Goal: Task Accomplishment & Management: Manage account settings

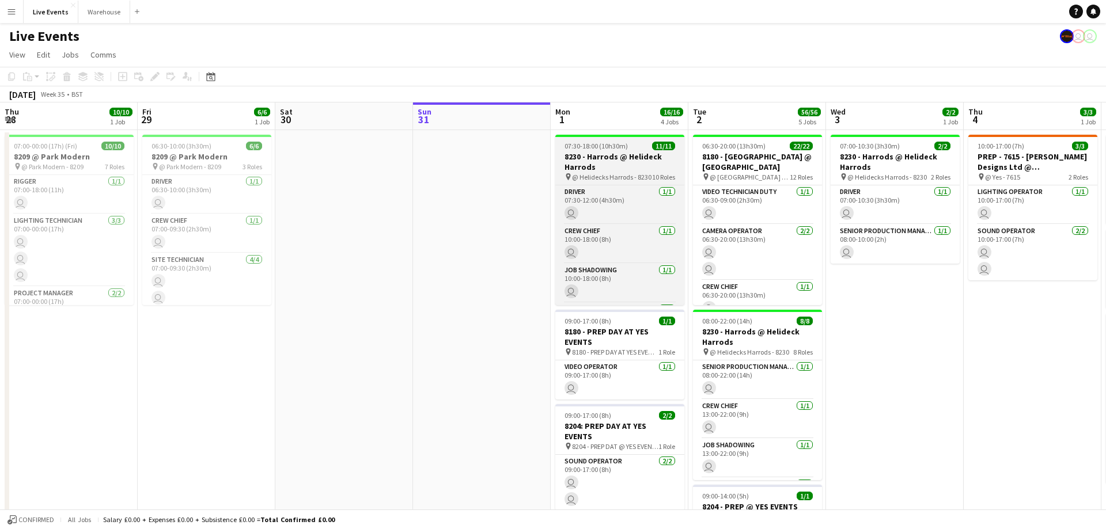
scroll to position [0, 275]
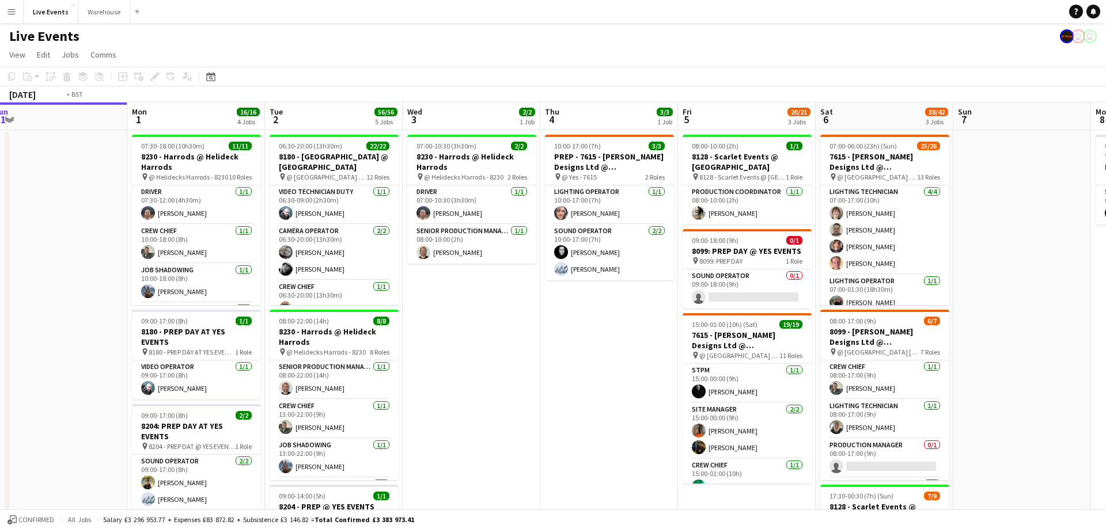
drag, startPoint x: 778, startPoint y: 121, endPoint x: 455, endPoint y: 131, distance: 323.2
click at [455, 131] on app-calendar-viewport "Thu 28 10/10 1 Job Fri 29 6/6 1 Job Sat 30 Sun 31 Mon 1 16/16 4 Jobs Tue 2 56/5…" at bounding box center [553, 525] width 1106 height 846
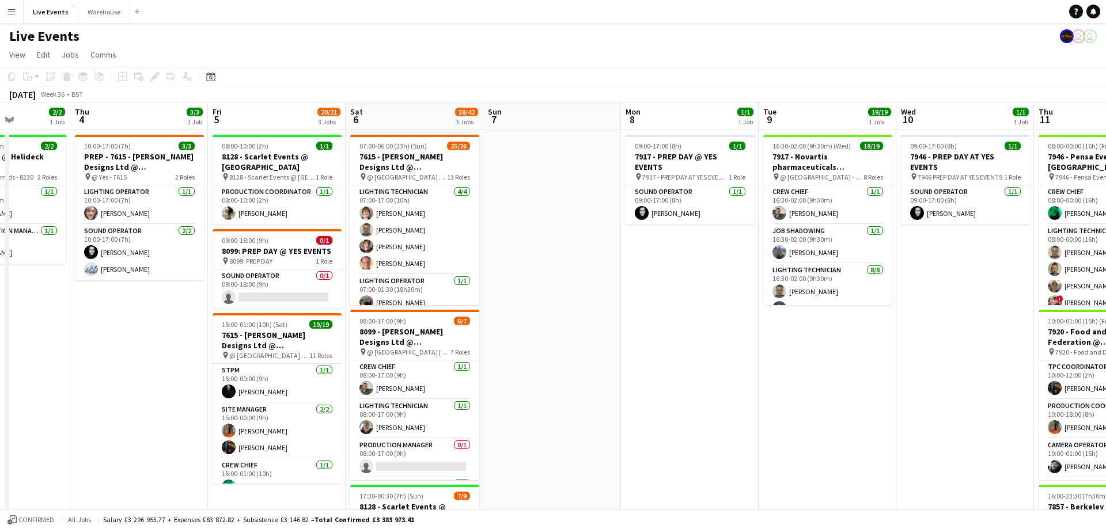
drag, startPoint x: 809, startPoint y: 132, endPoint x: 559, endPoint y: 143, distance: 250.7
click at [552, 143] on app-calendar-viewport "Mon 1 16/16 4 Jobs Tue 2 56/56 5 Jobs Wed 3 2/2 1 Job Thu 4 3/3 1 Job Fri 5 20/…" at bounding box center [553, 525] width 1106 height 846
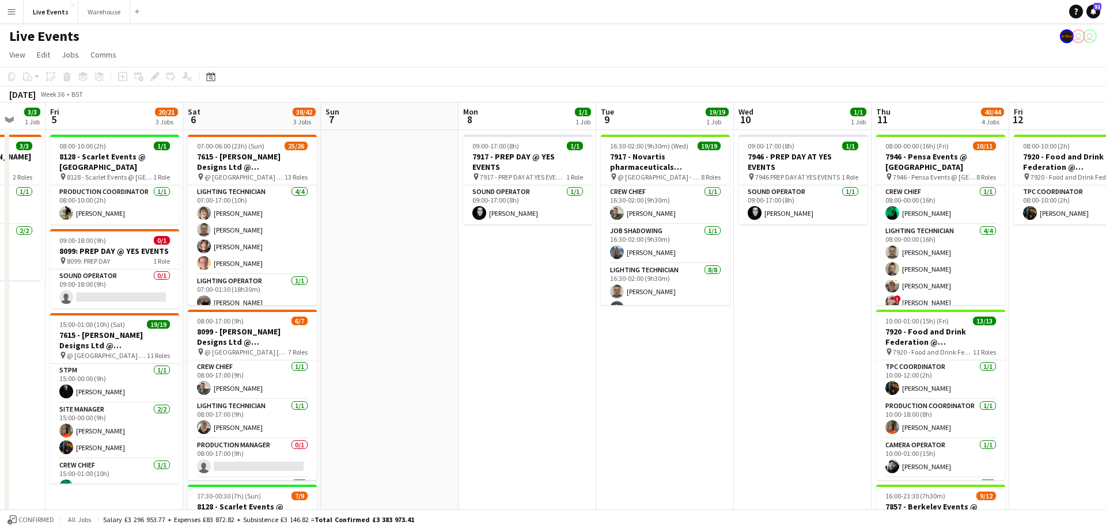
drag, startPoint x: 671, startPoint y: 124, endPoint x: 267, endPoint y: 113, distance: 403.8
click at [253, 117] on app-calendar-viewport "Mon 1 16/16 4 Jobs Tue 2 56/56 5 Jobs Wed 3 2/2 1 Job Thu 4 3/3 1 Job Fri 5 20/…" at bounding box center [553, 525] width 1106 height 846
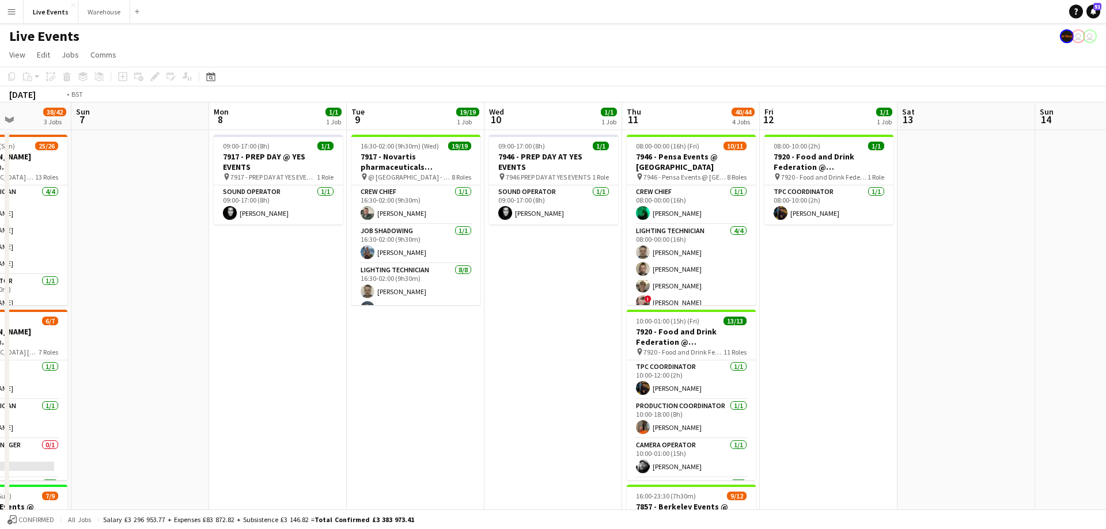
drag, startPoint x: 848, startPoint y: 120, endPoint x: 187, endPoint y: 130, distance: 661.1
click at [187, 130] on app-calendar-viewport "Thu 4 3/3 1 Job Fri 5 20/21 3 Jobs Sat 6 38/42 3 Jobs Sun 7 Mon 8 1/1 1 Job Tue…" at bounding box center [553, 525] width 1106 height 846
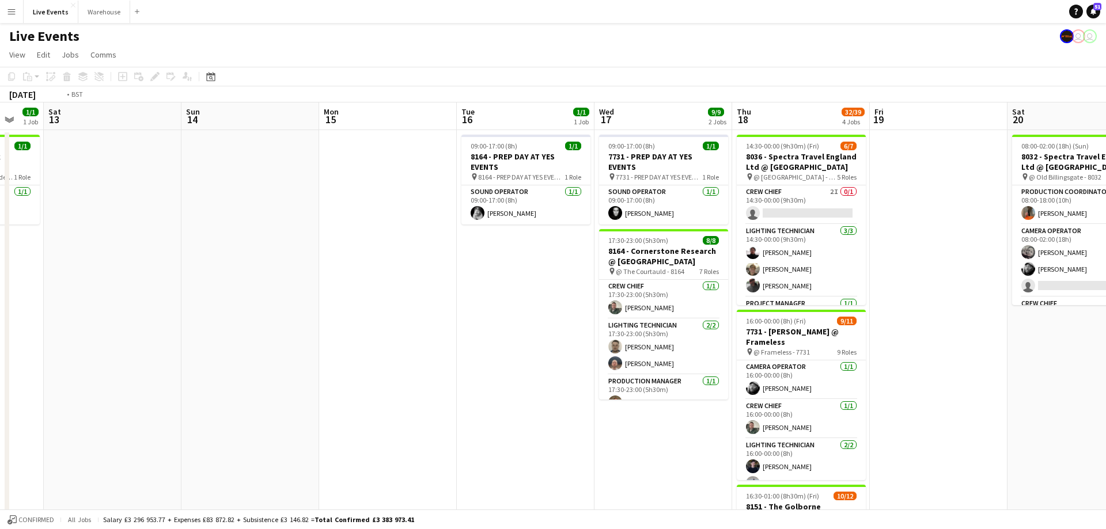
drag, startPoint x: 845, startPoint y: 116, endPoint x: 426, endPoint y: 146, distance: 419.7
click at [426, 146] on app-calendar-viewport "Wed 10 1/1 1 Job Thu 11 40/44 4 Jobs Fri 12 1/1 1 Job Sat 13 Sun 14 Mon 15 Tue …" at bounding box center [553, 525] width 1106 height 846
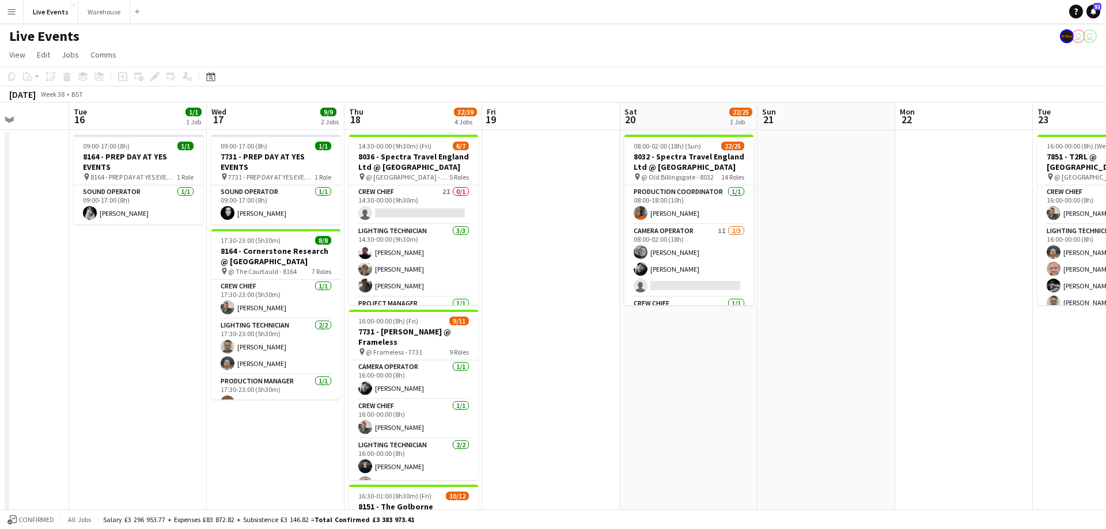
scroll to position [0, 289]
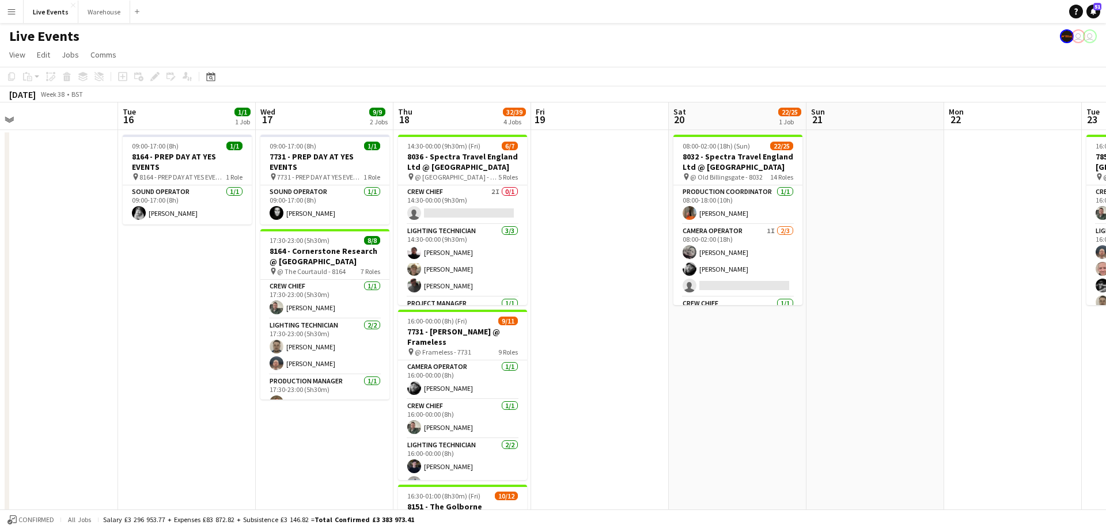
drag, startPoint x: 407, startPoint y: 117, endPoint x: 489, endPoint y: 113, distance: 81.9
click at [485, 113] on app-calendar-viewport "Sat 13 Sun 14 Mon 15 Tue 16 1/1 1 Job Wed 17 9/9 2 Jobs Thu 18 32/39 4 Jobs Fri…" at bounding box center [553, 525] width 1106 height 846
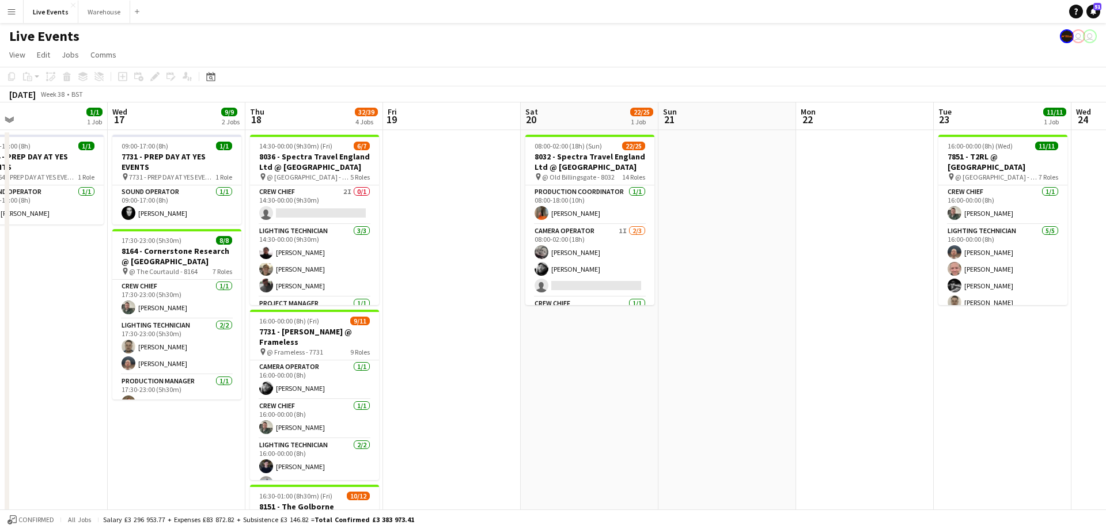
scroll to position [0, 516]
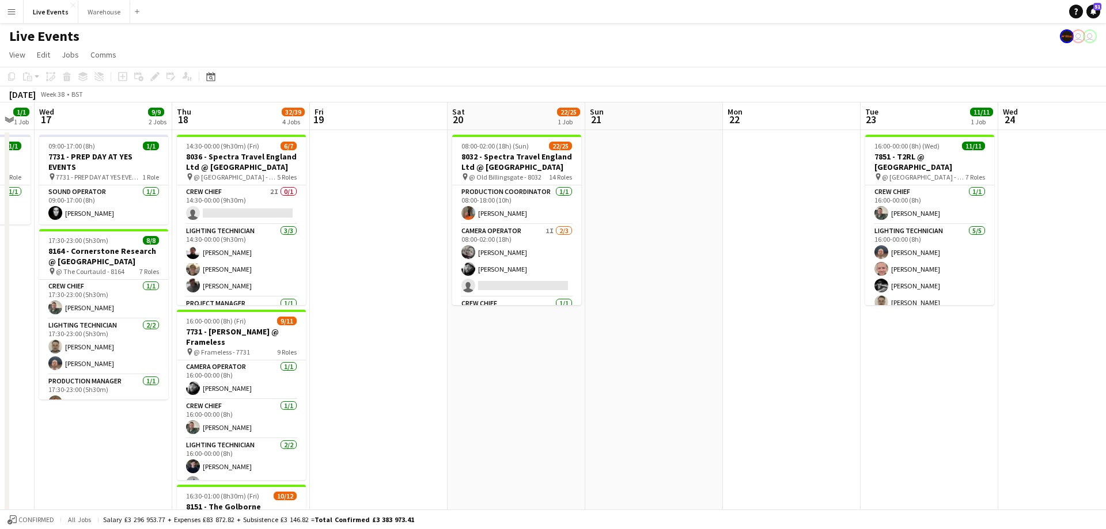
drag, startPoint x: 627, startPoint y: 126, endPoint x: 415, endPoint y: 144, distance: 212.7
click at [415, 143] on app-calendar-viewport "Sat 13 Sun 14 Mon 15 Tue 16 1/1 1 Job Wed 17 9/9 2 Jobs Thu 18 32/39 4 Jobs Fri…" at bounding box center [553, 525] width 1106 height 846
click at [515, 204] on app-card-role "Production Manager [DATE] 08:00-02:00 (18h) [PERSON_NAME]" at bounding box center [516, 212] width 129 height 39
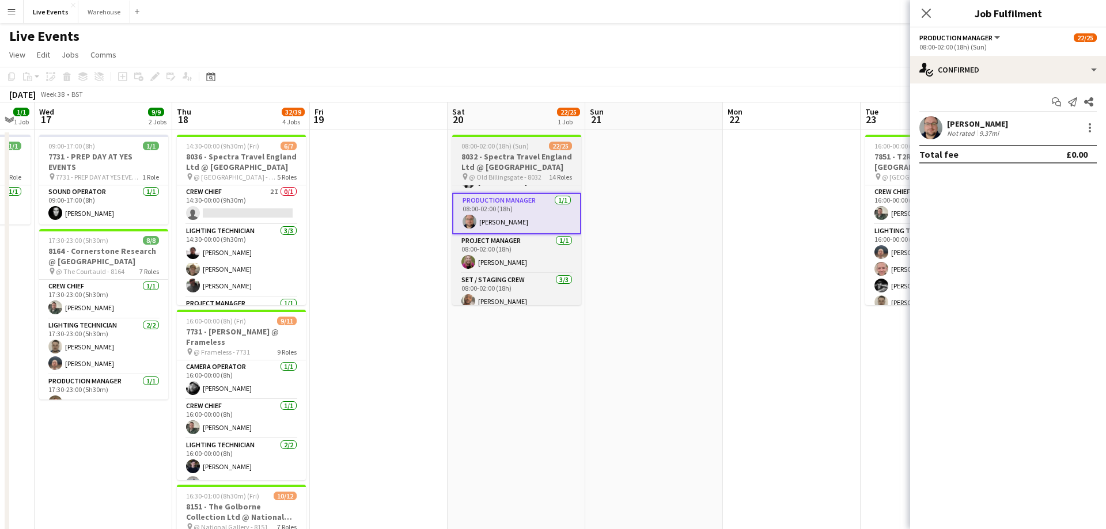
click at [502, 159] on h3 "8032 - Spectra Travel England Ltd @ [GEOGRAPHIC_DATA]" at bounding box center [516, 161] width 129 height 21
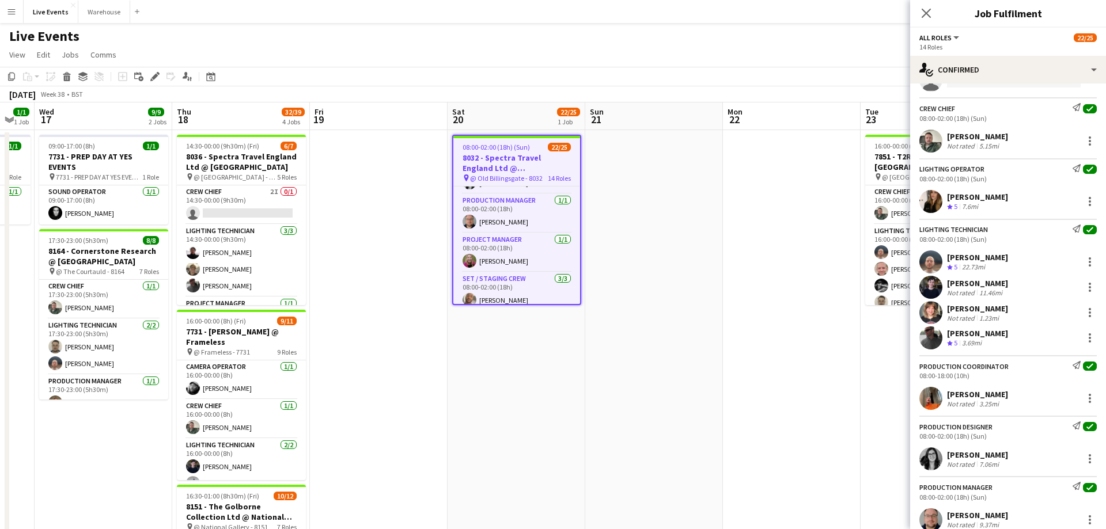
scroll to position [187, 0]
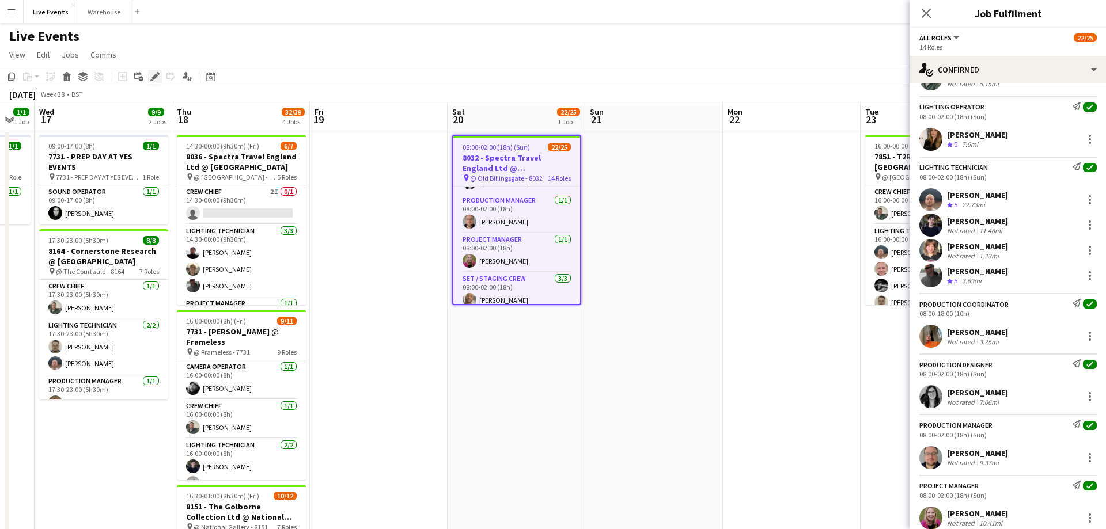
click at [153, 77] on icon at bounding box center [154, 77] width 6 height 6
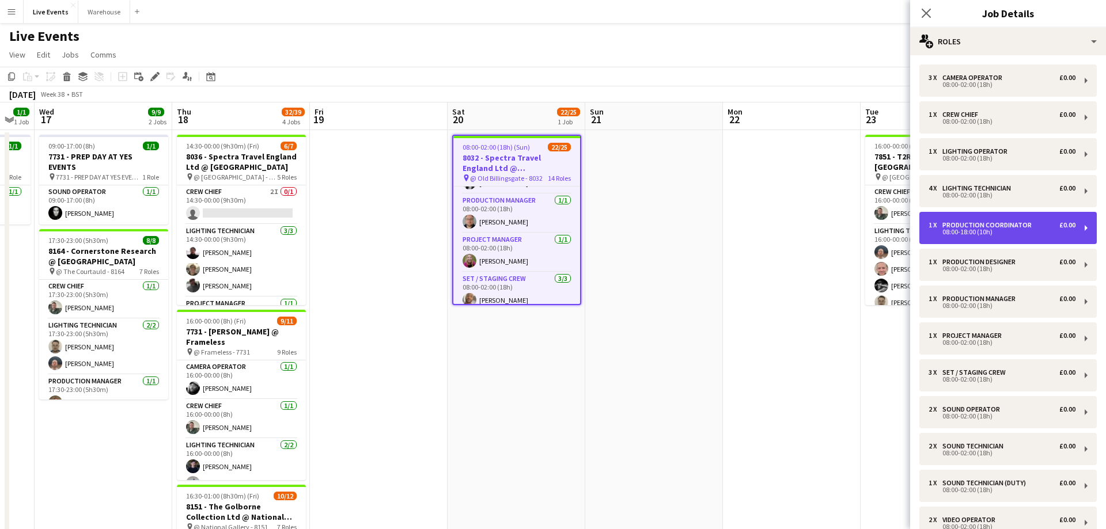
click at [993, 233] on div "08:00-18:00 (10h)" at bounding box center [1001, 232] width 147 height 6
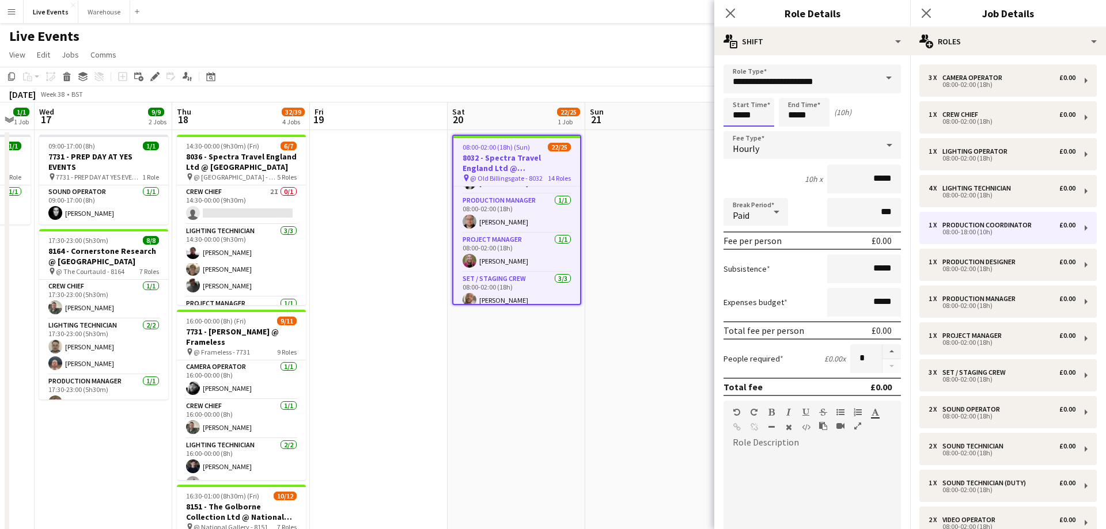
click at [739, 117] on input "*****" at bounding box center [748, 112] width 51 height 29
type input "*****"
drag, startPoint x: 796, startPoint y: 114, endPoint x: 809, endPoint y: 112, distance: 13.4
click at [796, 113] on input "*****" at bounding box center [803, 112] width 51 height 29
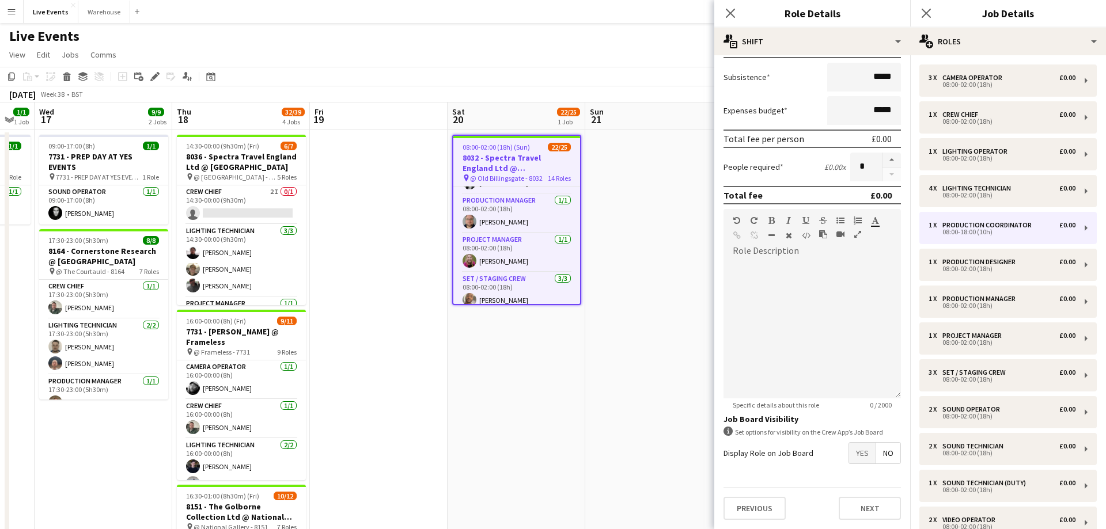
scroll to position [0, 516]
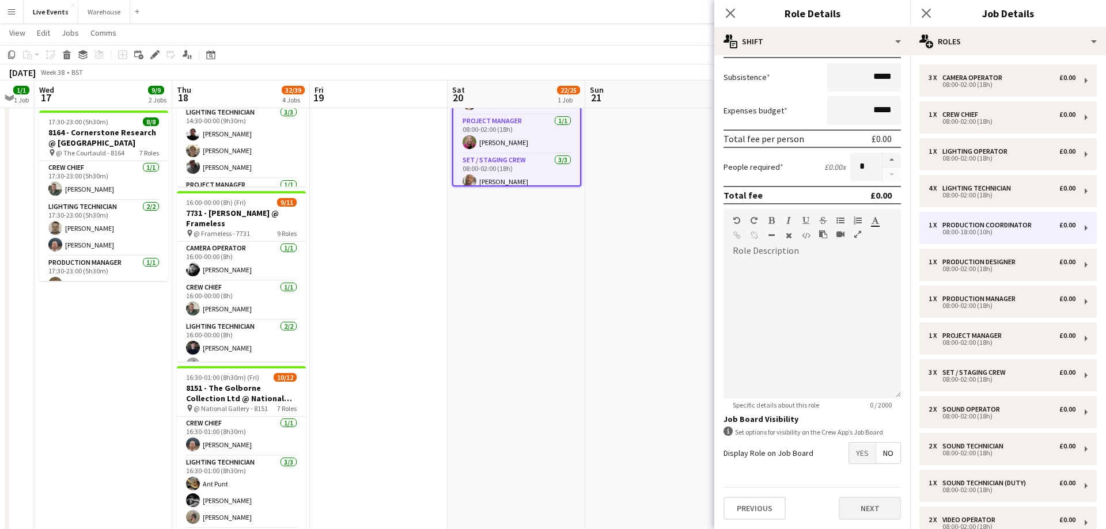
type input "*****"
click at [884, 503] on button "Next" at bounding box center [869, 508] width 62 height 23
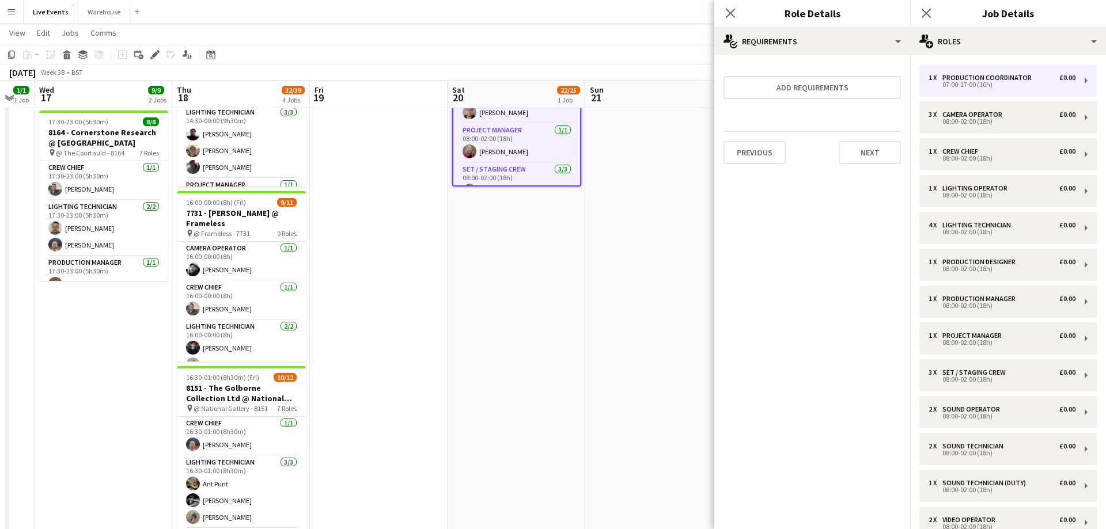
scroll to position [0, 0]
click at [860, 148] on button "Next" at bounding box center [869, 152] width 62 height 23
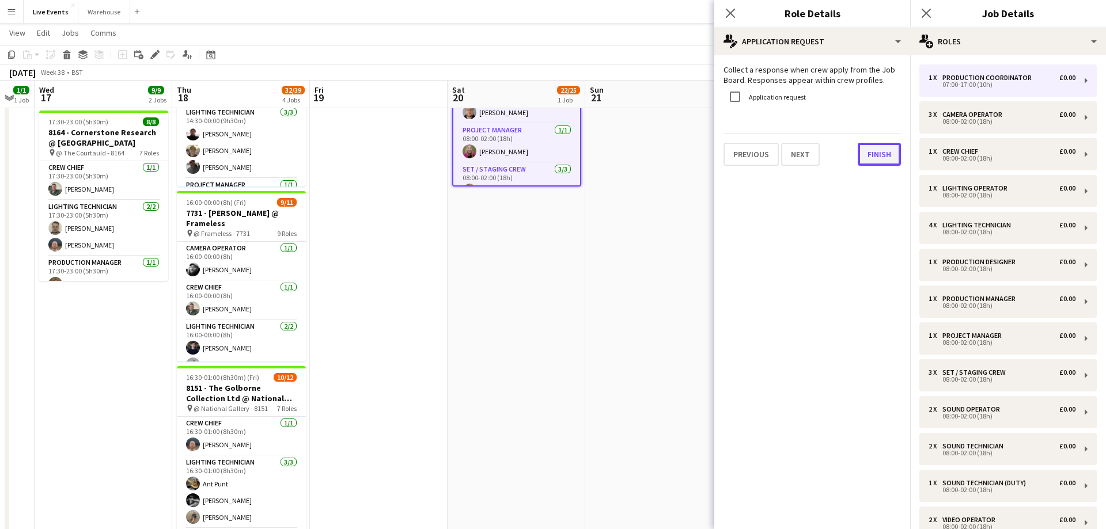
click at [875, 156] on button "Finish" at bounding box center [878, 154] width 43 height 23
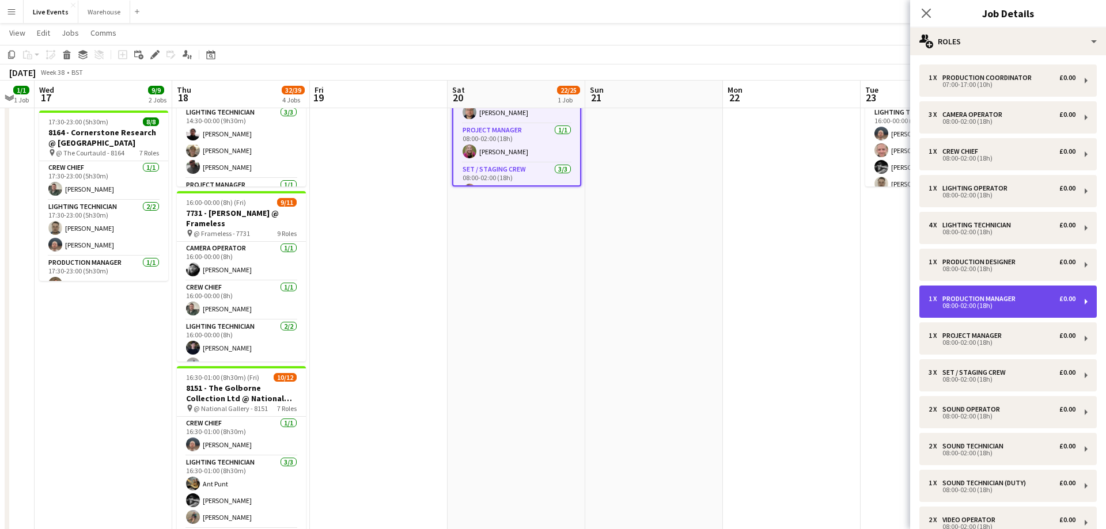
click at [1017, 310] on div "1 x Production Manager £0.00 08:00-02:00 (18h)" at bounding box center [1007, 302] width 177 height 32
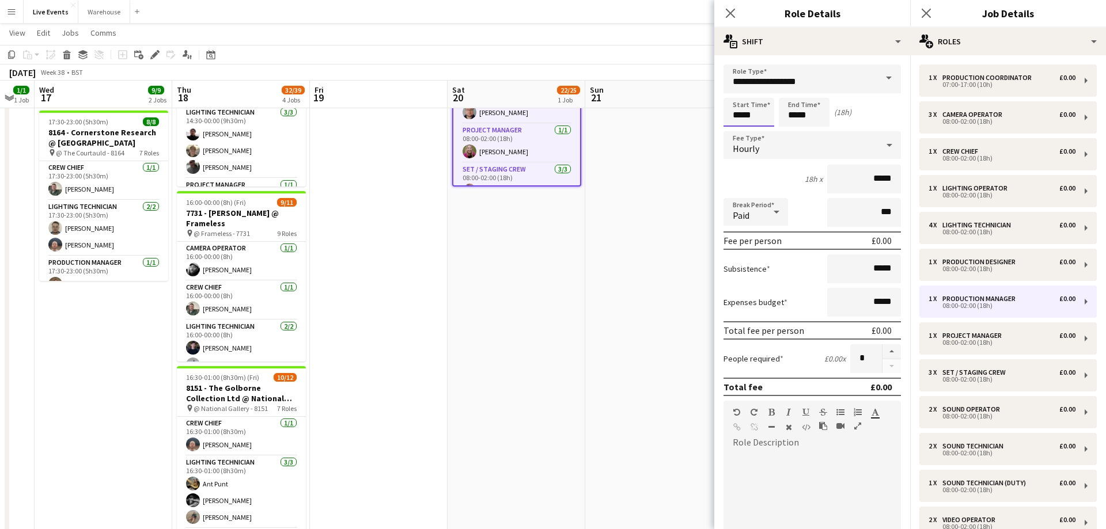
click at [754, 119] on input "*****" at bounding box center [748, 112] width 51 height 29
click at [737, 88] on div at bounding box center [736, 92] width 23 height 12
click at [736, 129] on div at bounding box center [736, 133] width 23 height 12
type input "*****"
click at [736, 129] on div at bounding box center [736, 133] width 23 height 12
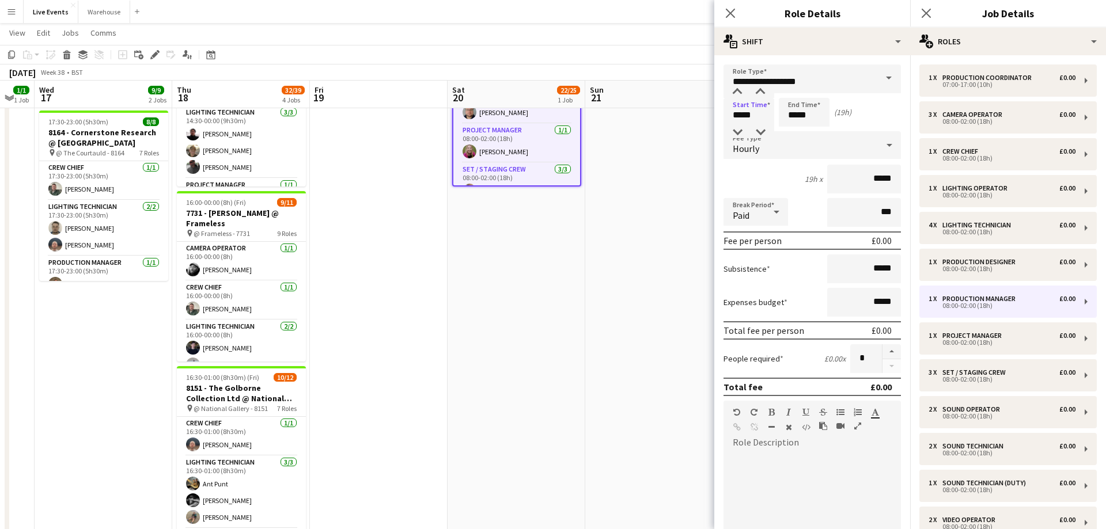
click at [879, 113] on div "Start Time ***** End Time ***** (19h)" at bounding box center [811, 112] width 177 height 29
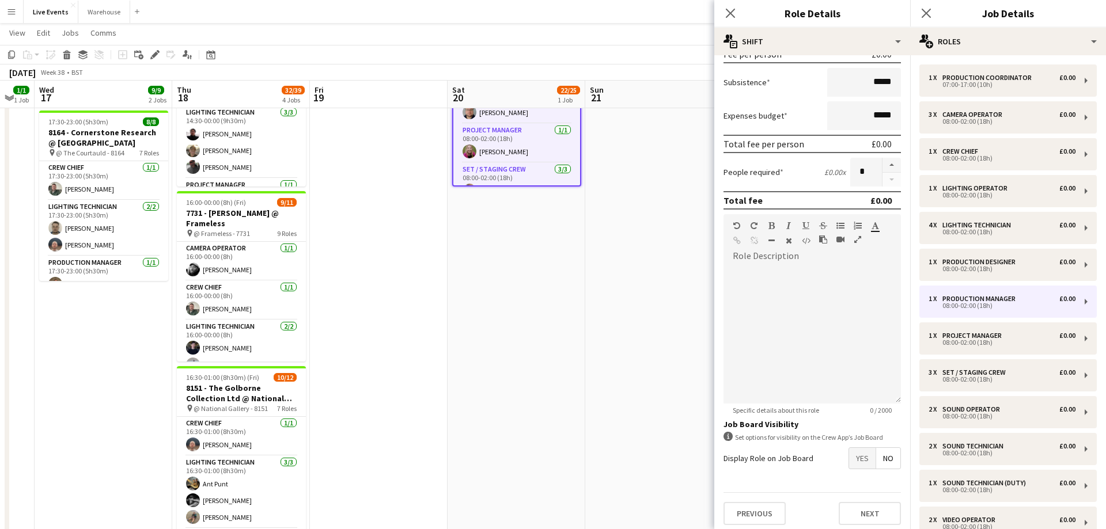
scroll to position [192, 0]
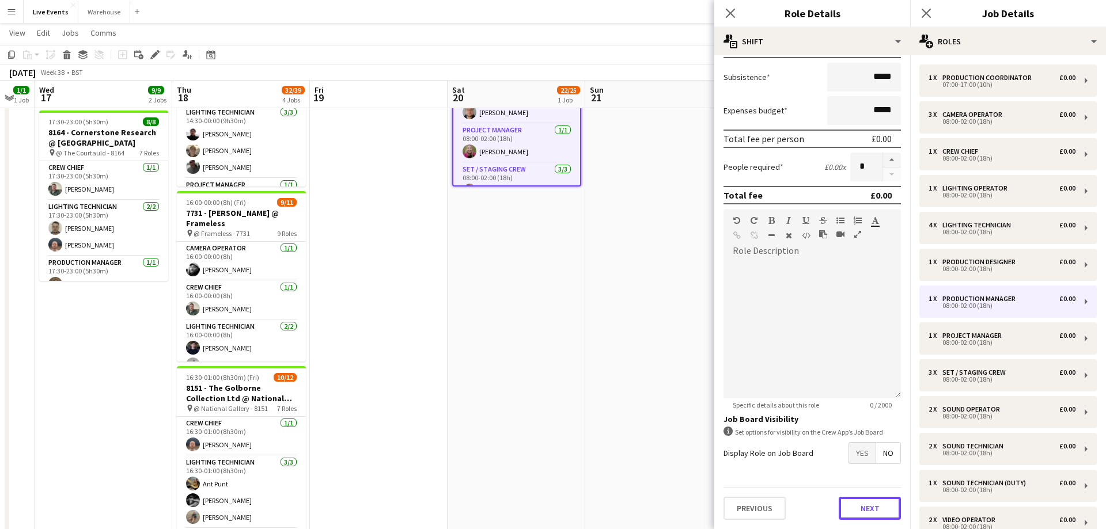
click at [886, 506] on button "Next" at bounding box center [869, 508] width 62 height 23
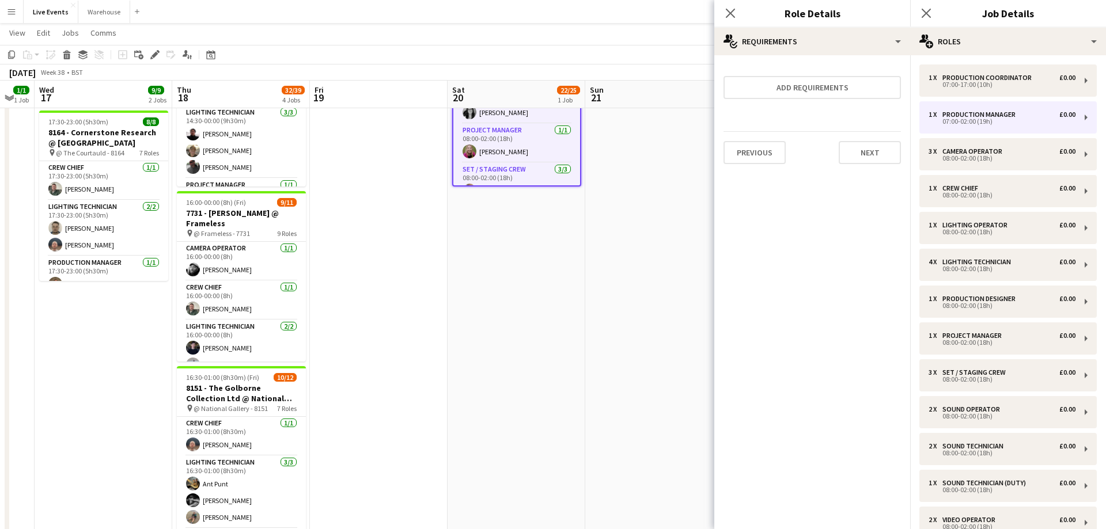
scroll to position [350, 0]
click at [880, 159] on button "Next" at bounding box center [869, 152] width 62 height 23
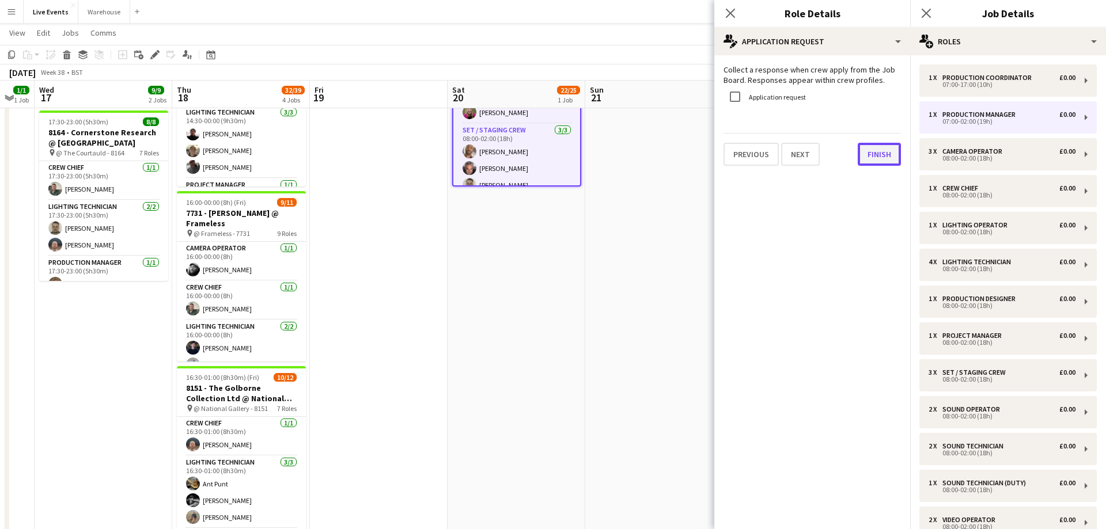
click at [868, 146] on button "Finish" at bounding box center [878, 154] width 43 height 23
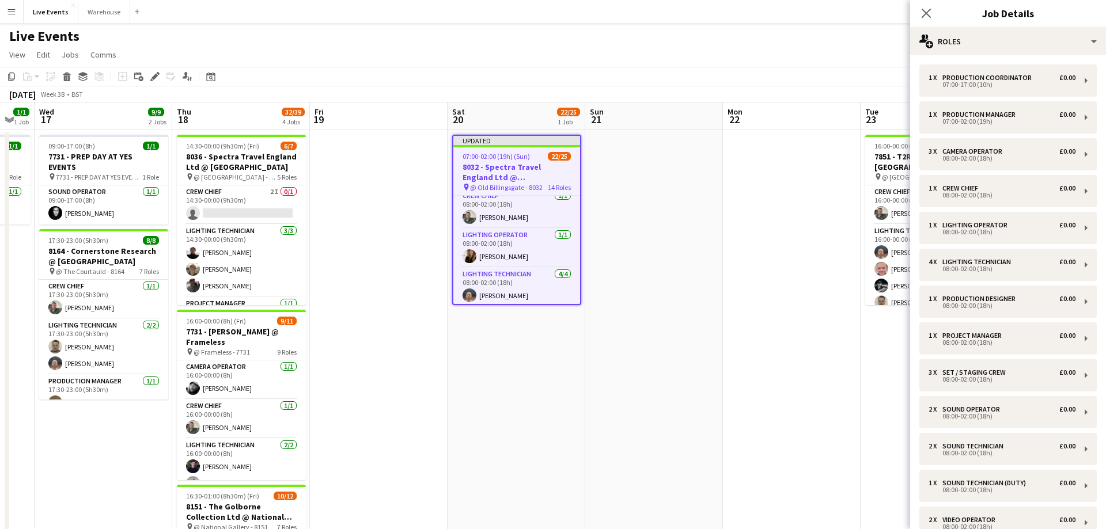
scroll to position [0, 0]
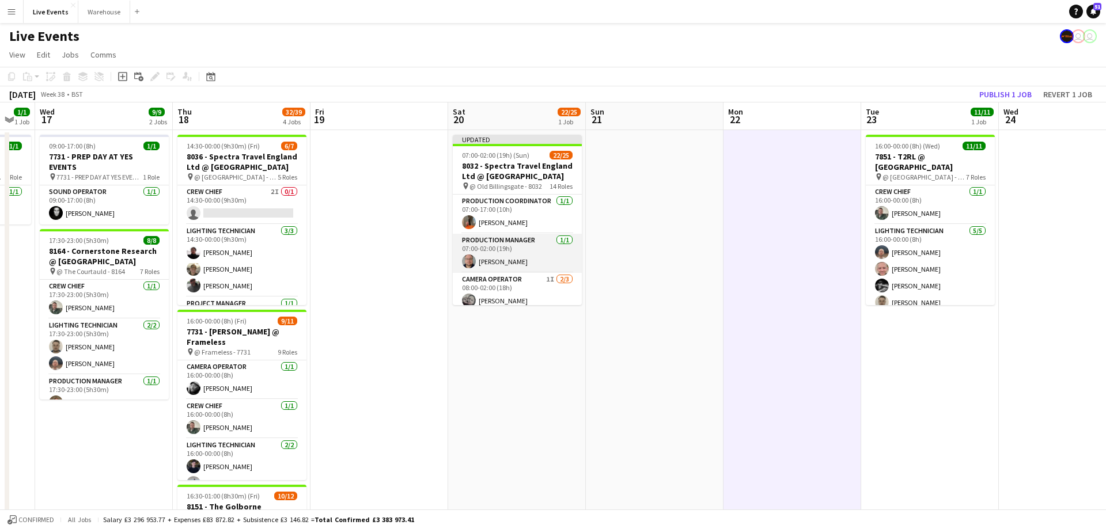
click at [531, 249] on app-card-role "Production Manager [DATE] 07:00-02:00 (19h) [PERSON_NAME]" at bounding box center [517, 253] width 129 height 39
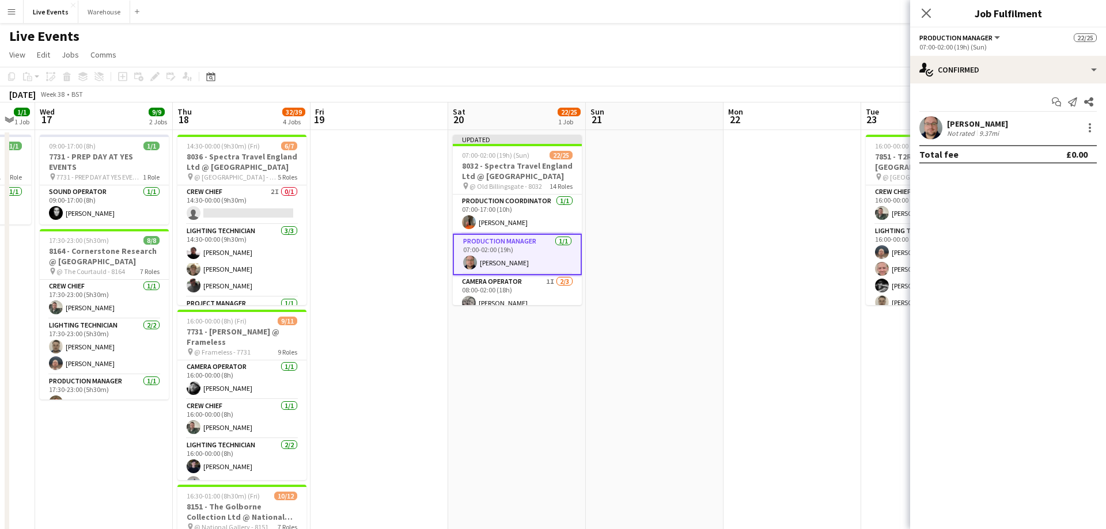
click at [523, 120] on app-board-header-date "Sat 20 22/25 1 Job" at bounding box center [517, 116] width 138 height 28
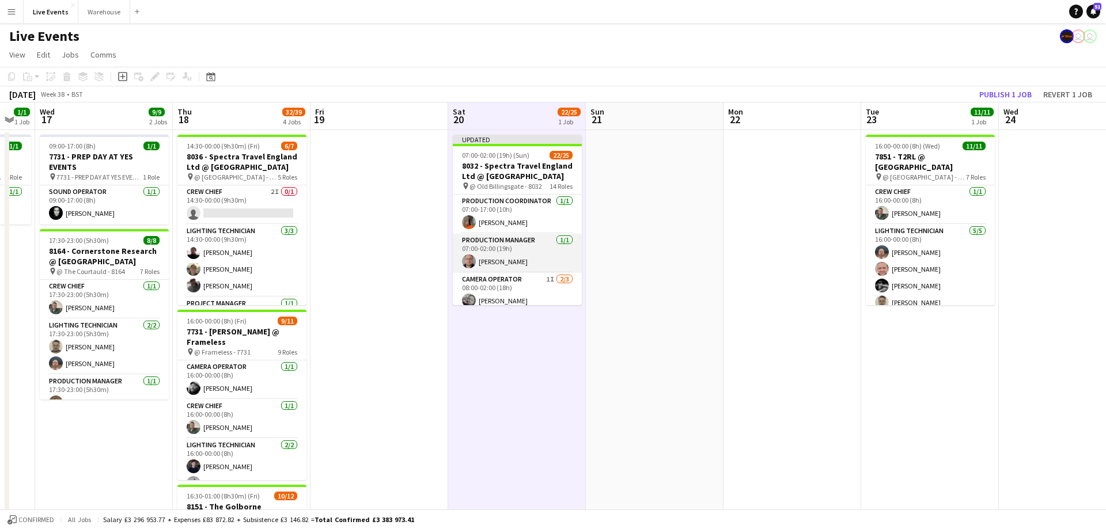
click at [514, 237] on app-card-role "Production Manager [DATE] 07:00-02:00 (19h) [PERSON_NAME]" at bounding box center [517, 253] width 129 height 39
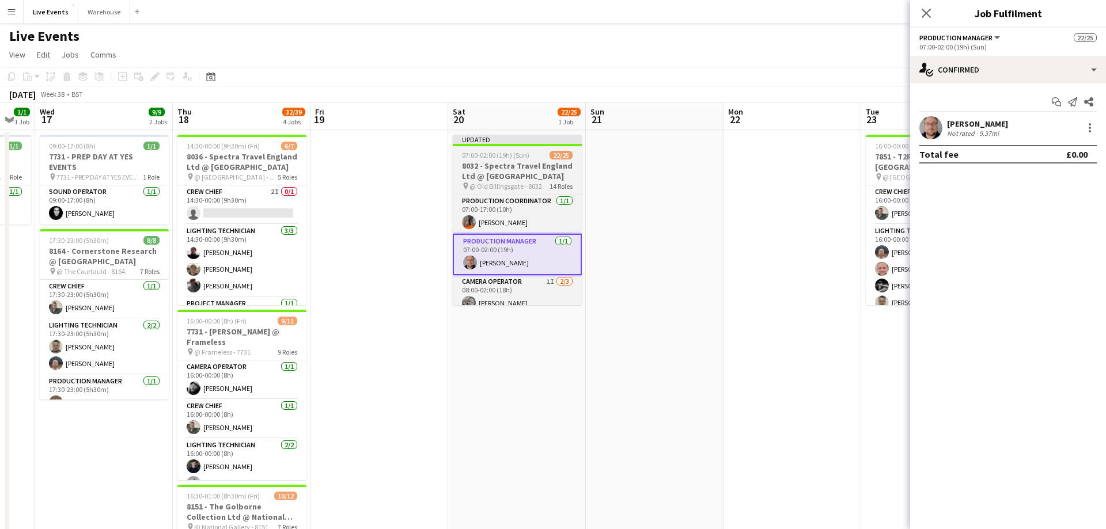
click at [508, 136] on div "Updated" at bounding box center [517, 139] width 129 height 9
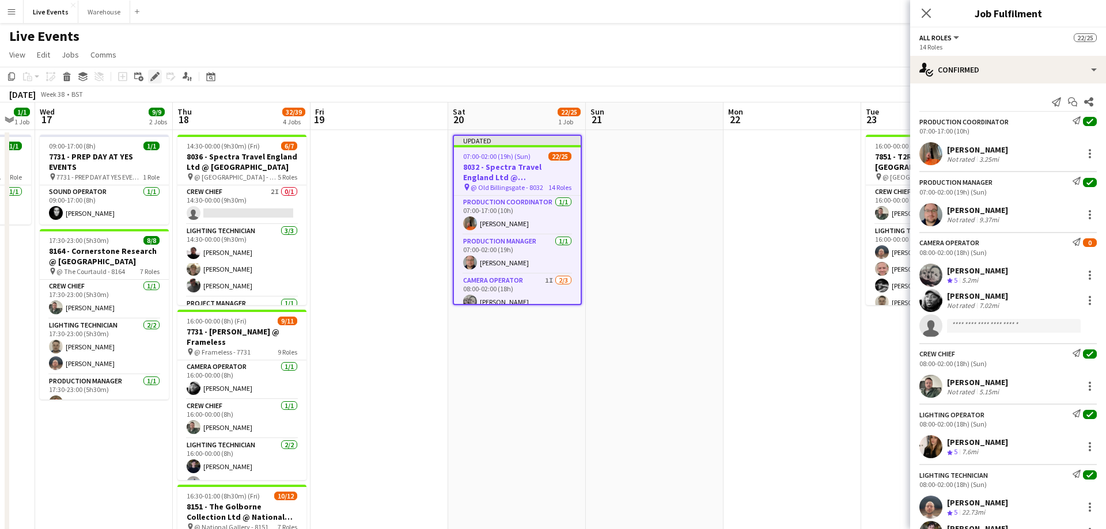
click at [153, 81] on icon "Edit" at bounding box center [154, 76] width 9 height 9
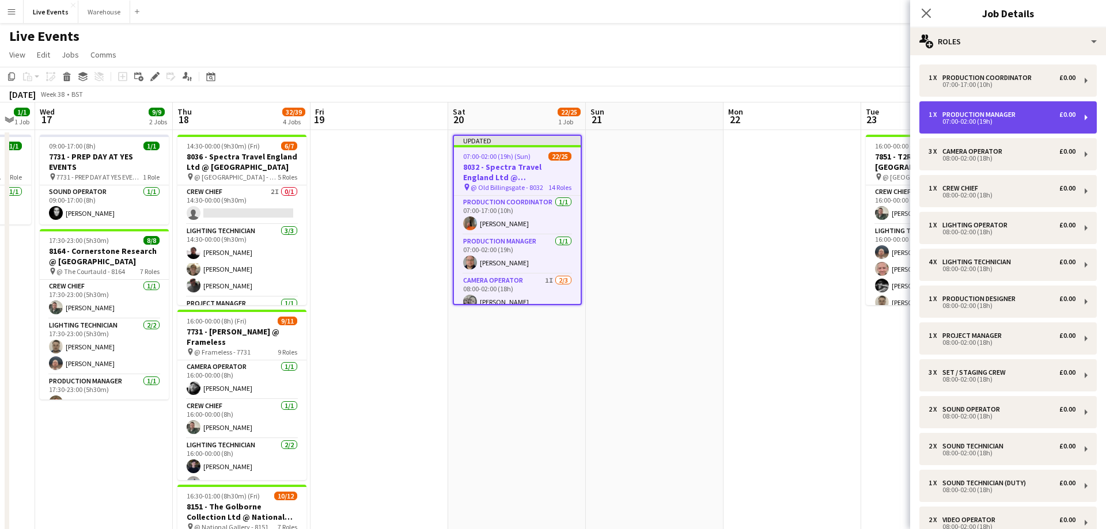
click at [1000, 123] on div "07:00-02:00 (19h)" at bounding box center [1001, 122] width 147 height 6
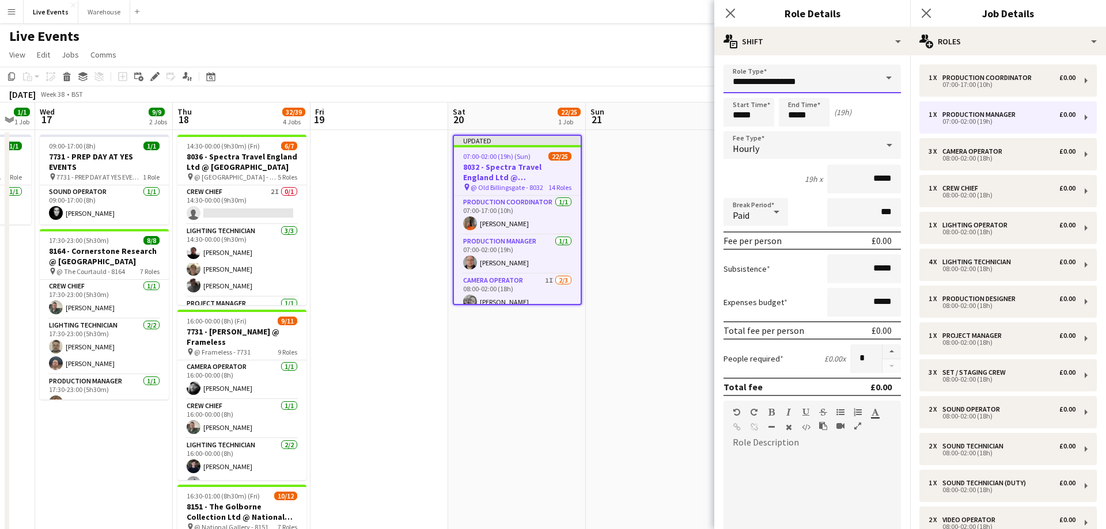
click at [828, 78] on input "**********" at bounding box center [811, 78] width 177 height 29
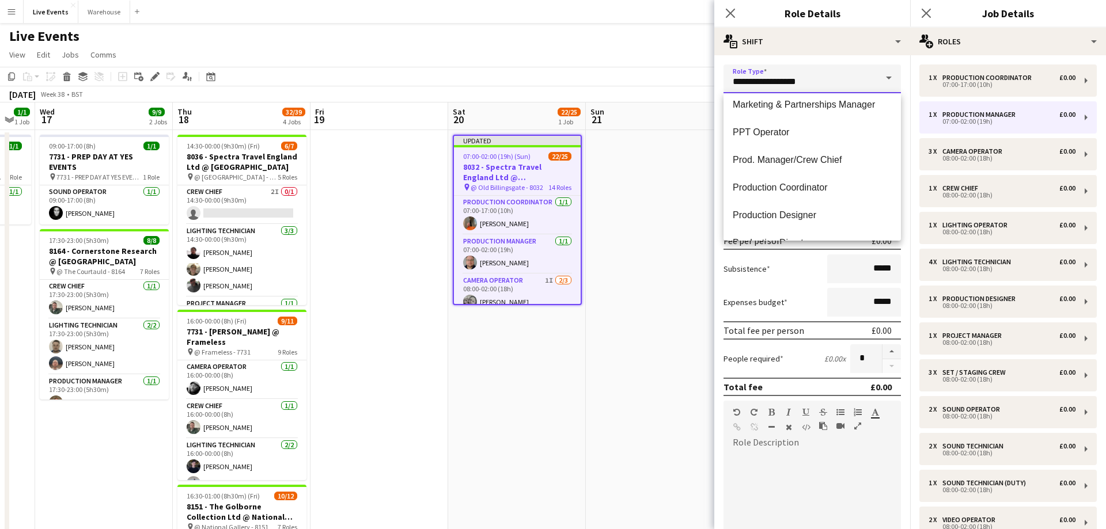
scroll to position [1586, 0]
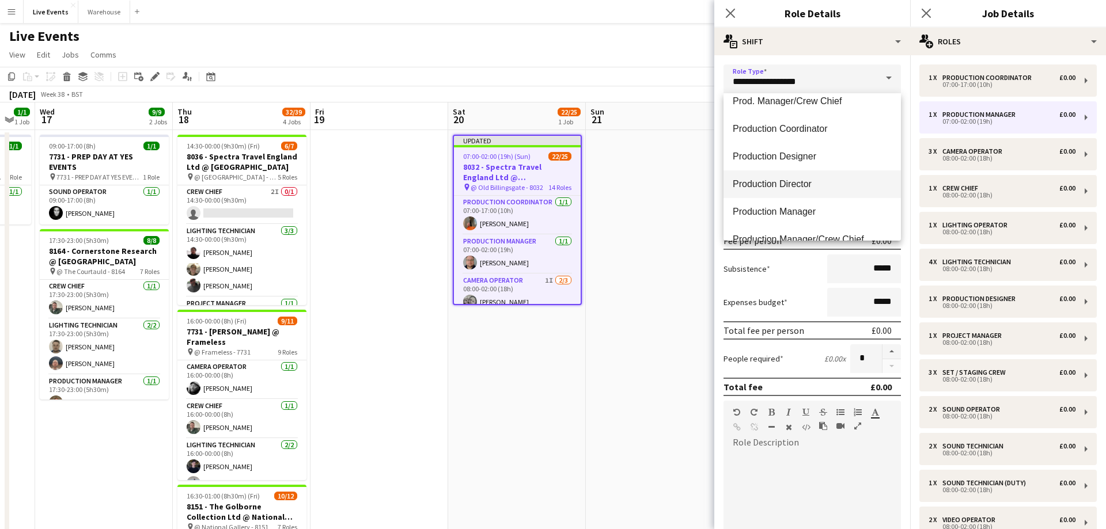
click at [817, 185] on span "Production Director" at bounding box center [811, 183] width 159 height 11
type input "**********"
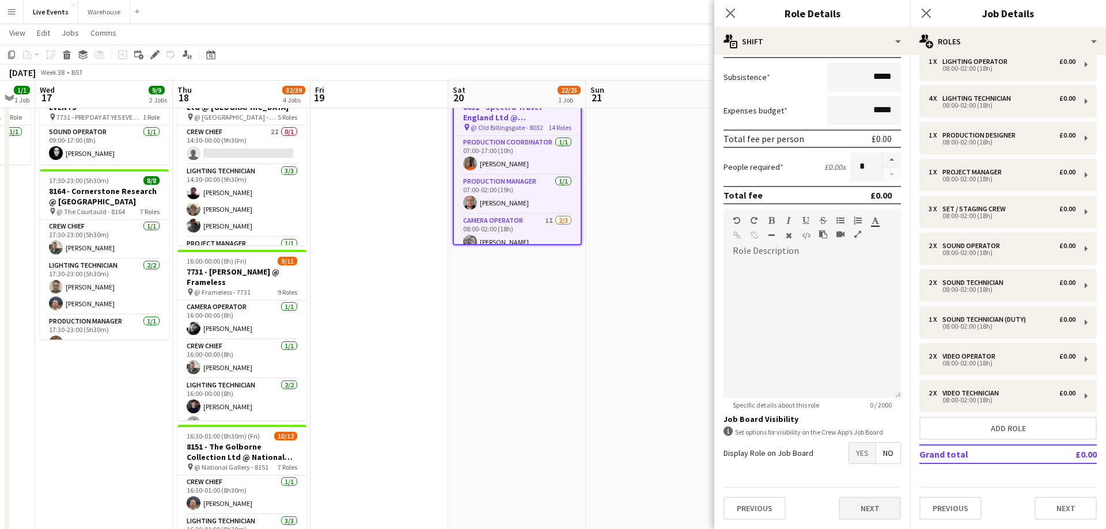
scroll to position [0, 515]
click at [876, 512] on button "Next" at bounding box center [869, 508] width 62 height 23
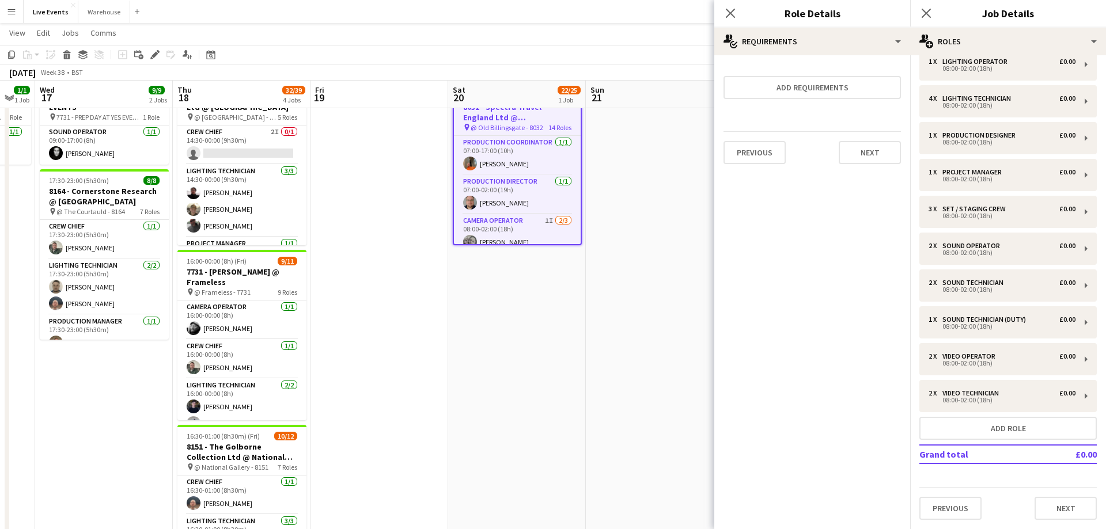
scroll to position [0, 0]
click at [883, 154] on button "Next" at bounding box center [869, 152] width 62 height 23
click at [881, 141] on div "Previous Next Finish" at bounding box center [811, 149] width 177 height 33
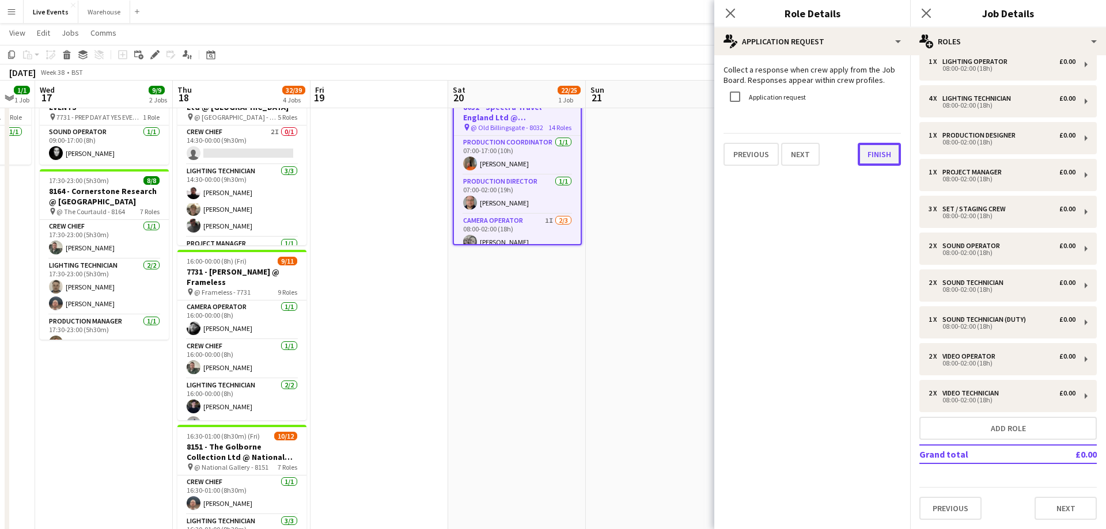
click at [880, 151] on button "Finish" at bounding box center [878, 154] width 43 height 23
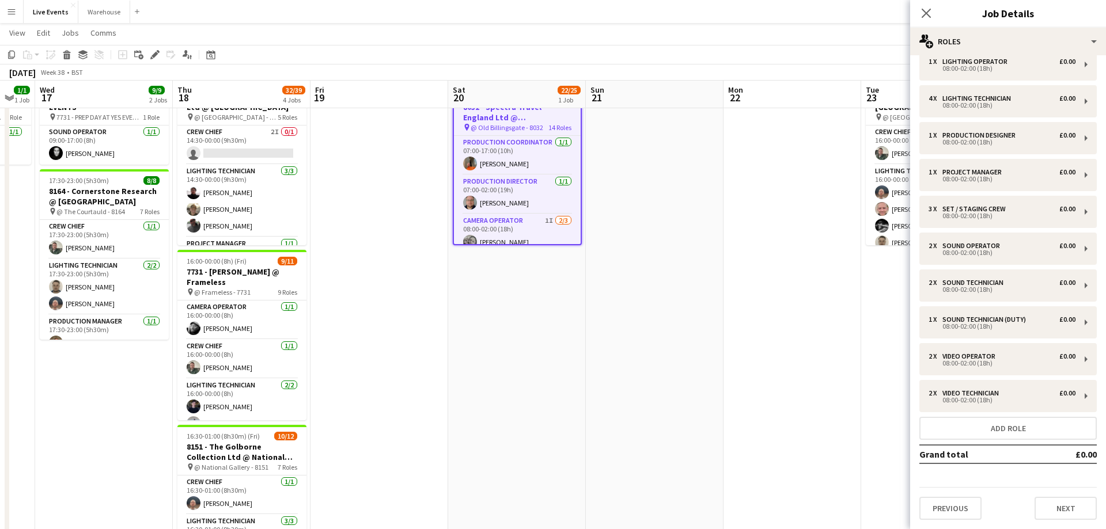
click at [628, 219] on app-date-cell at bounding box center [655, 479] width 138 height 819
